Goal: Go to known website: Go to known website

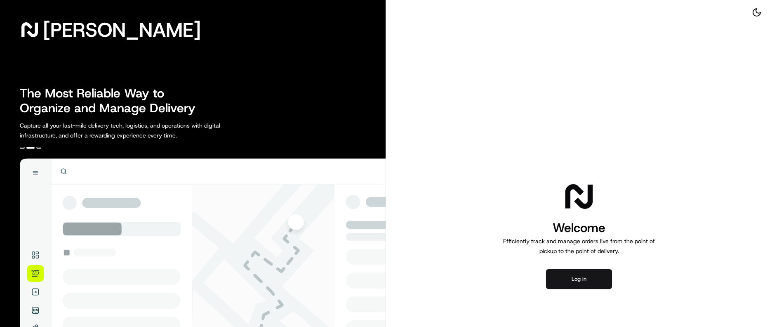
click at [574, 279] on button "Log in" at bounding box center [579, 279] width 66 height 20
